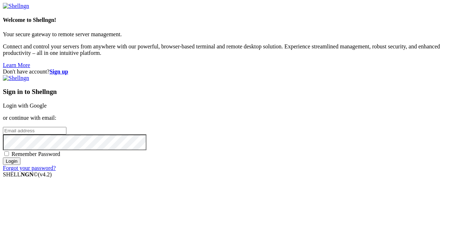
click at [284, 122] on div "Sign in to Shellngn Login with Google or continue with email: Remember Password…" at bounding box center [229, 123] width 452 height 97
click at [66, 127] on input "email" at bounding box center [35, 131] width 64 height 8
click at [66, 127] on input "[EMAIL_ADDRESS]" at bounding box center [35, 131] width 64 height 8
type input "[EMAIL_ADDRESS][DOMAIN_NAME]"
click at [3, 158] on input "Login" at bounding box center [12, 162] width 18 height 8
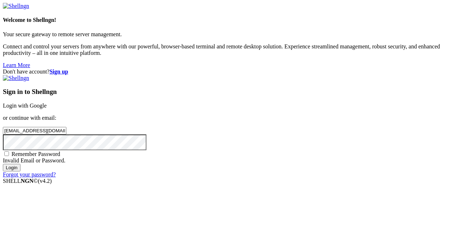
click at [3, 164] on input "Login" at bounding box center [12, 168] width 18 height 8
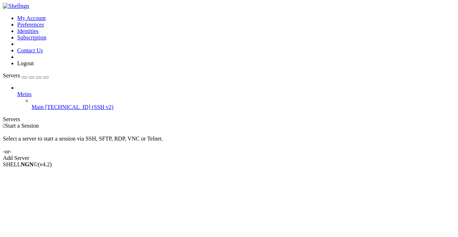
click at [42, 104] on span "Main" at bounding box center [38, 107] width 12 height 6
click at [63, 193] on li "Rename" at bounding box center [49, 196] width 65 height 6
drag, startPoint x: 51, startPoint y: 70, endPoint x: 56, endPoint y: 66, distance: 6.6
click at [41, 219] on span "Properties" at bounding box center [28, 222] width 23 height 6
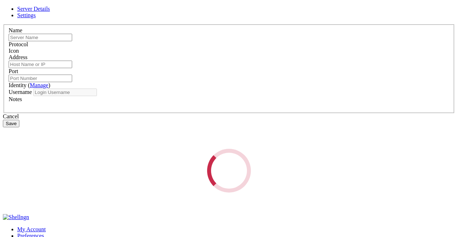
type input "Main"
type input "[TECHNICAL_ID]"
type input "22"
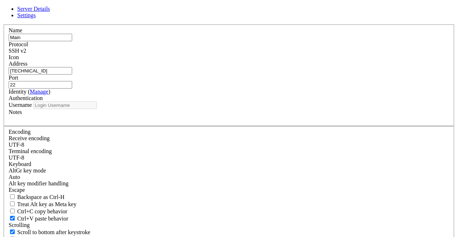
type input "root"
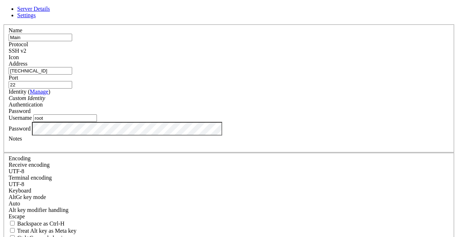
drag, startPoint x: 184, startPoint y: 80, endPoint x: -1, endPoint y: 78, distance: 185.1
click at [0, 78] on html "Loading... Server Details Settings Name Main Protocol SSH v2 Icon" at bounding box center [229, 235] width 458 height 470
type input "[TECHNICAL_ID]"
click at [23, 156] on div "Server Details Settings Name Main Protocol SSH v2 Icon" at bounding box center [229, 154] width 452 height 296
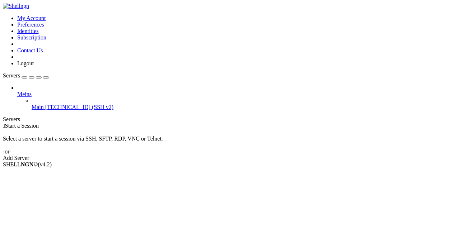
drag, startPoint x: 32, startPoint y: 48, endPoint x: 34, endPoint y: 60, distance: 11.8
click at [32, 91] on span "Meins" at bounding box center [24, 94] width 14 height 6
click at [36, 104] on span "Main" at bounding box center [38, 107] width 12 height 6
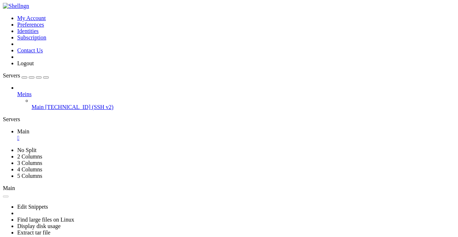
drag, startPoint x: 238, startPoint y: 113, endPoint x: 298, endPoint y: 120, distance: 61.0
